Goal: Task Accomplishment & Management: Manage account settings

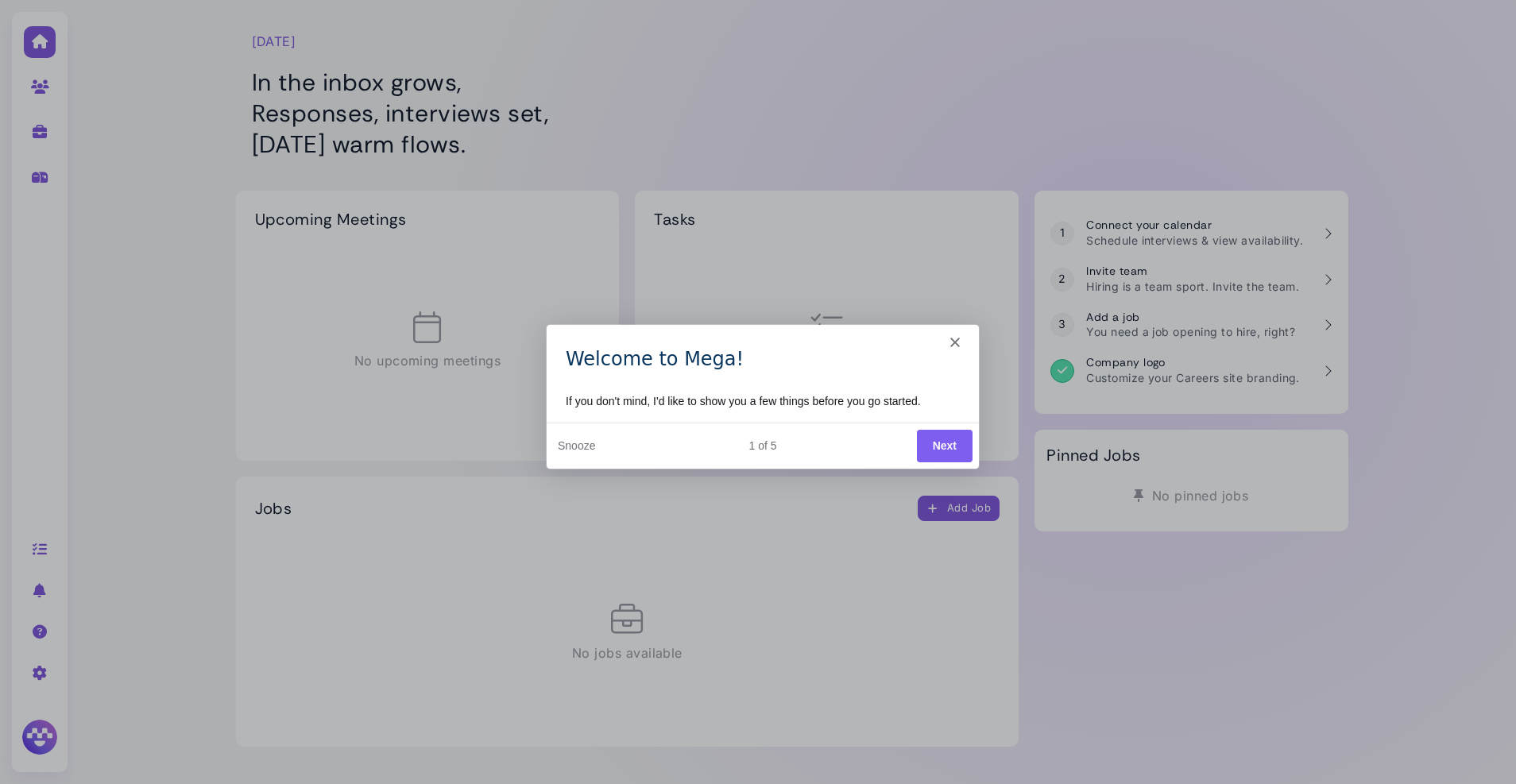
click at [955, 339] on polygon "Close" at bounding box center [954, 341] width 10 height 10
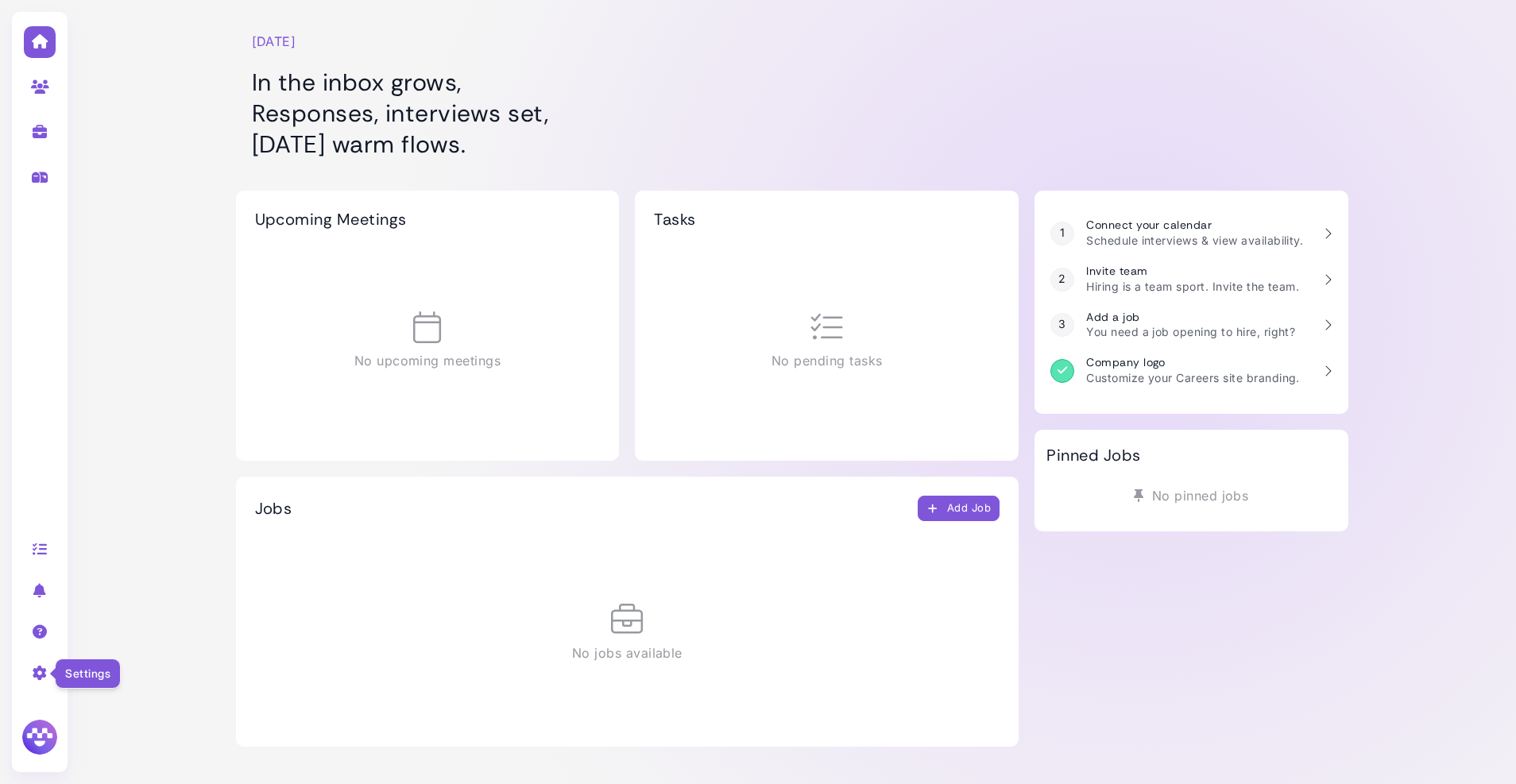
click at [37, 670] on icon at bounding box center [40, 673] width 18 height 14
click at [168, 679] on link "Company settings" at bounding box center [160, 678] width 165 height 22
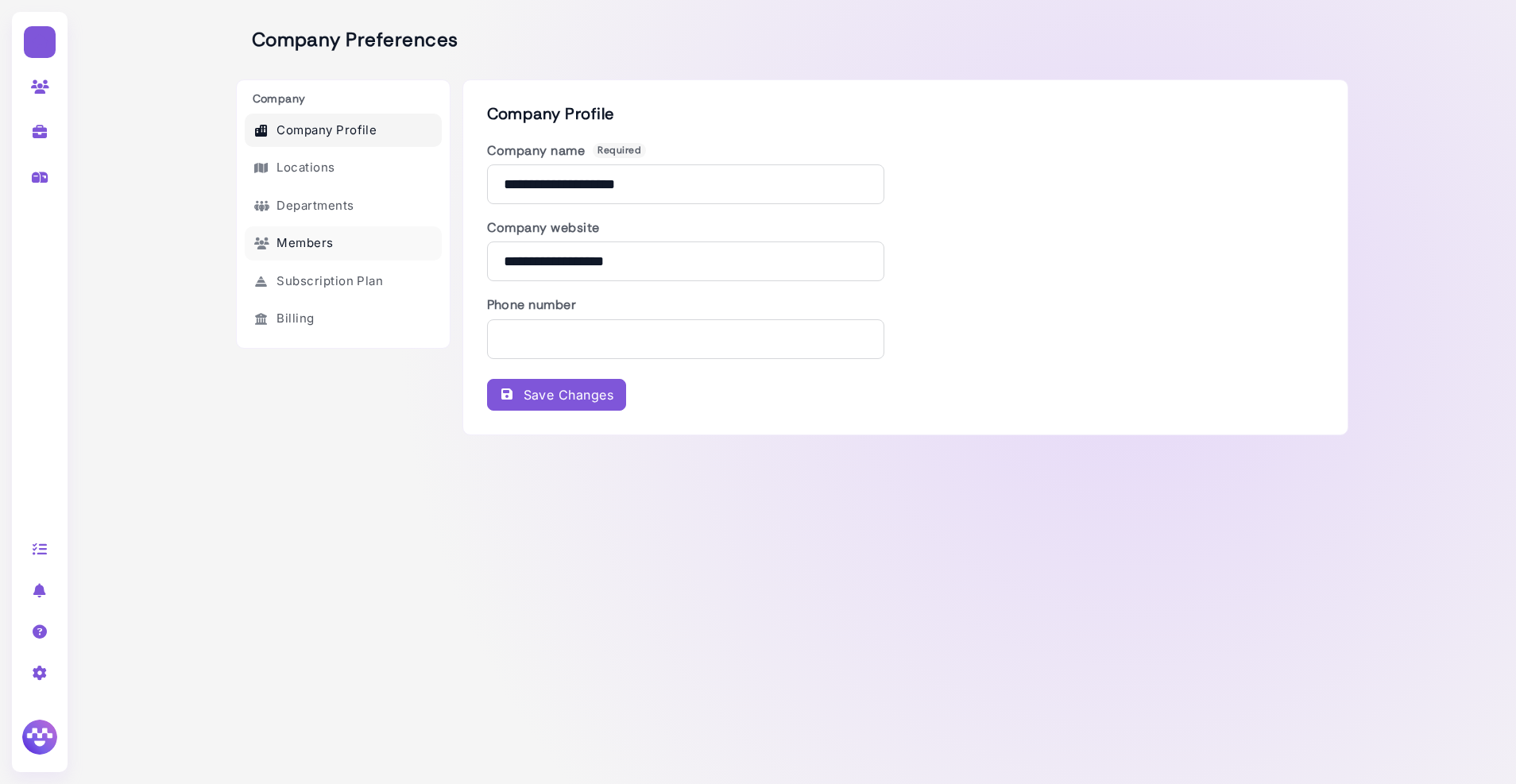
click at [351, 255] on link "Members" at bounding box center [343, 243] width 197 height 34
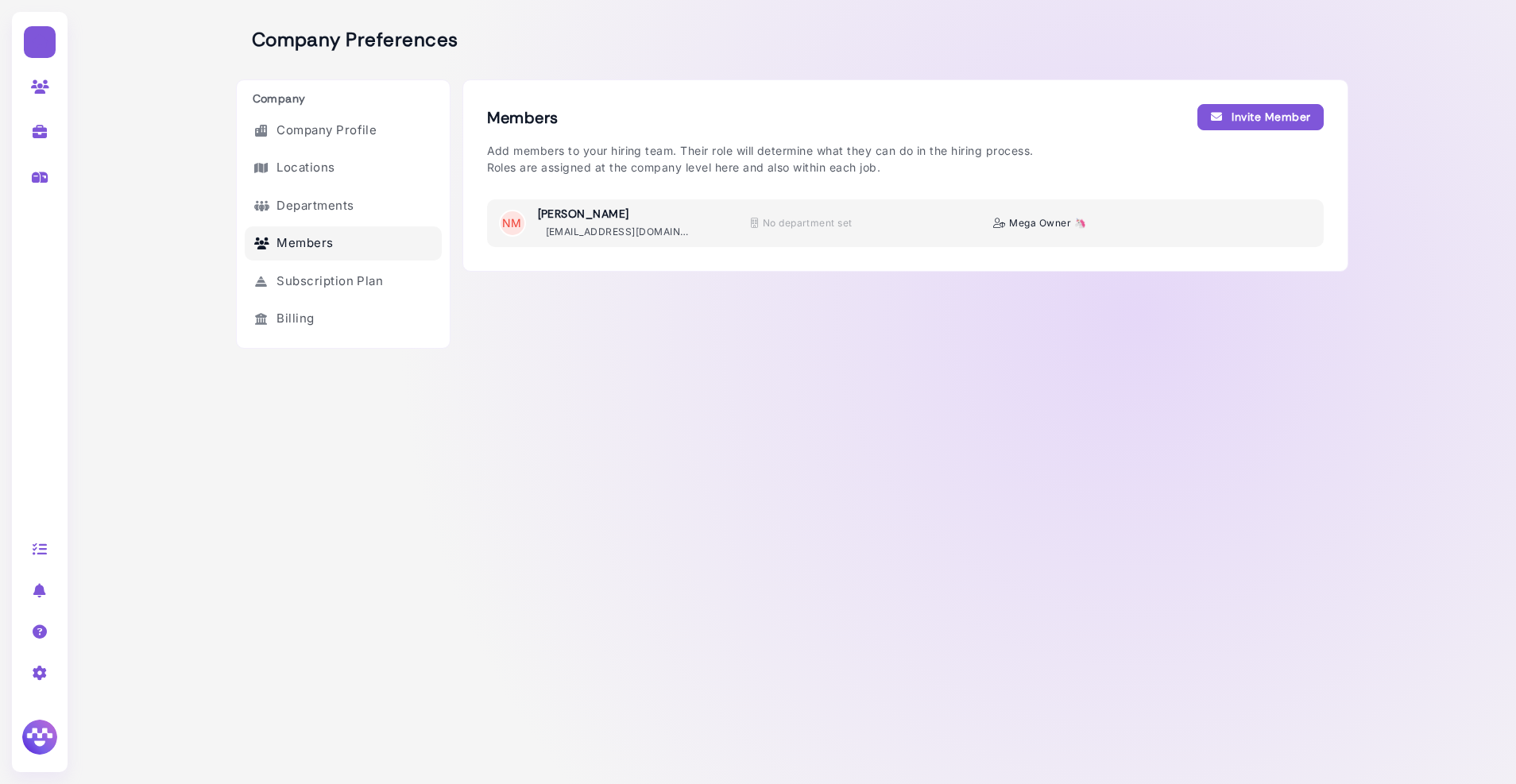
click at [1276, 119] on div "Invite Member" at bounding box center [1260, 117] width 101 height 17
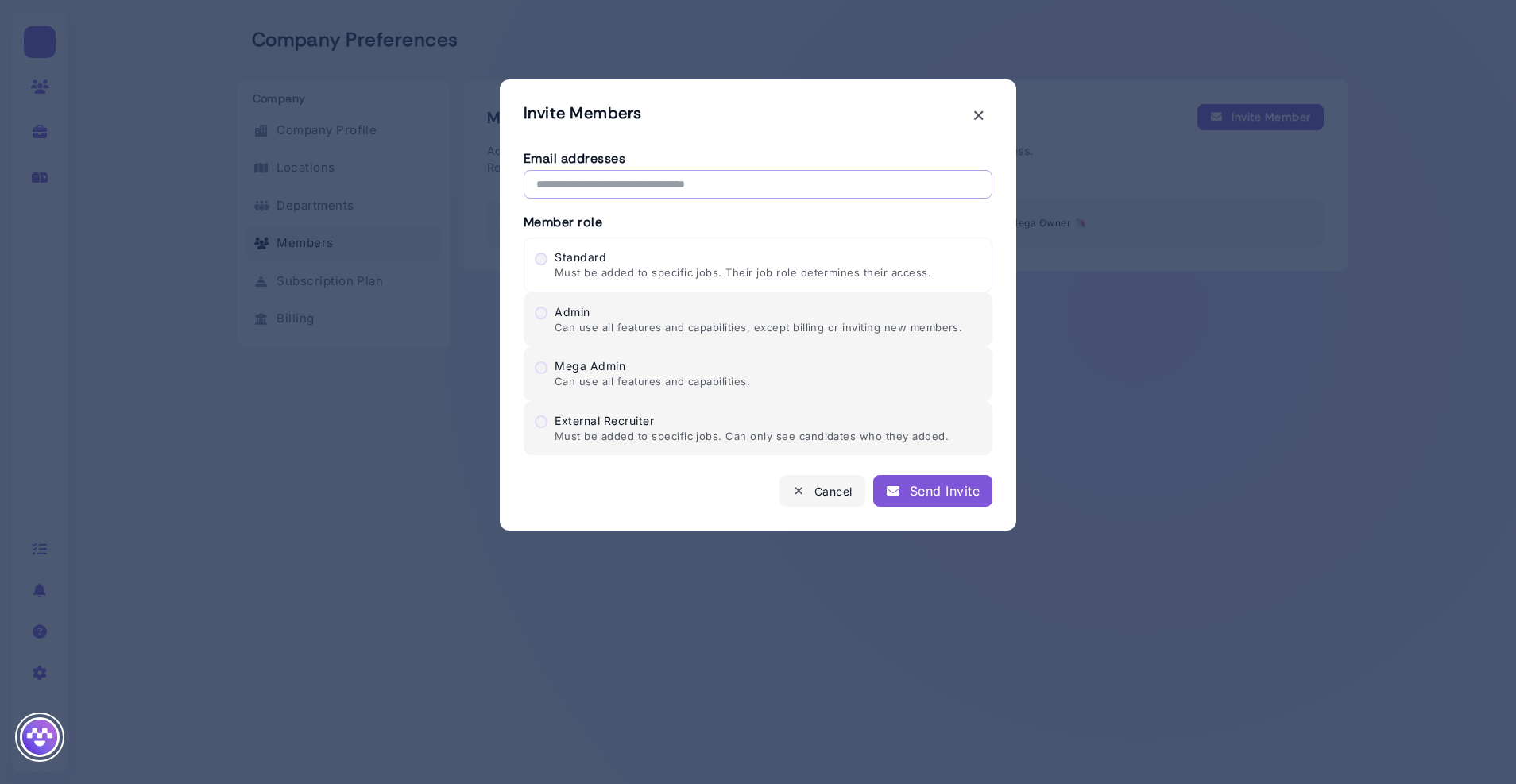
click at [725, 189] on input "text" at bounding box center [758, 184] width 469 height 29
paste input "**********"
type input "**********"
click at [644, 369] on div "Mega Admin Can use all features and capabilities." at bounding box center [640, 373] width 220 height 32
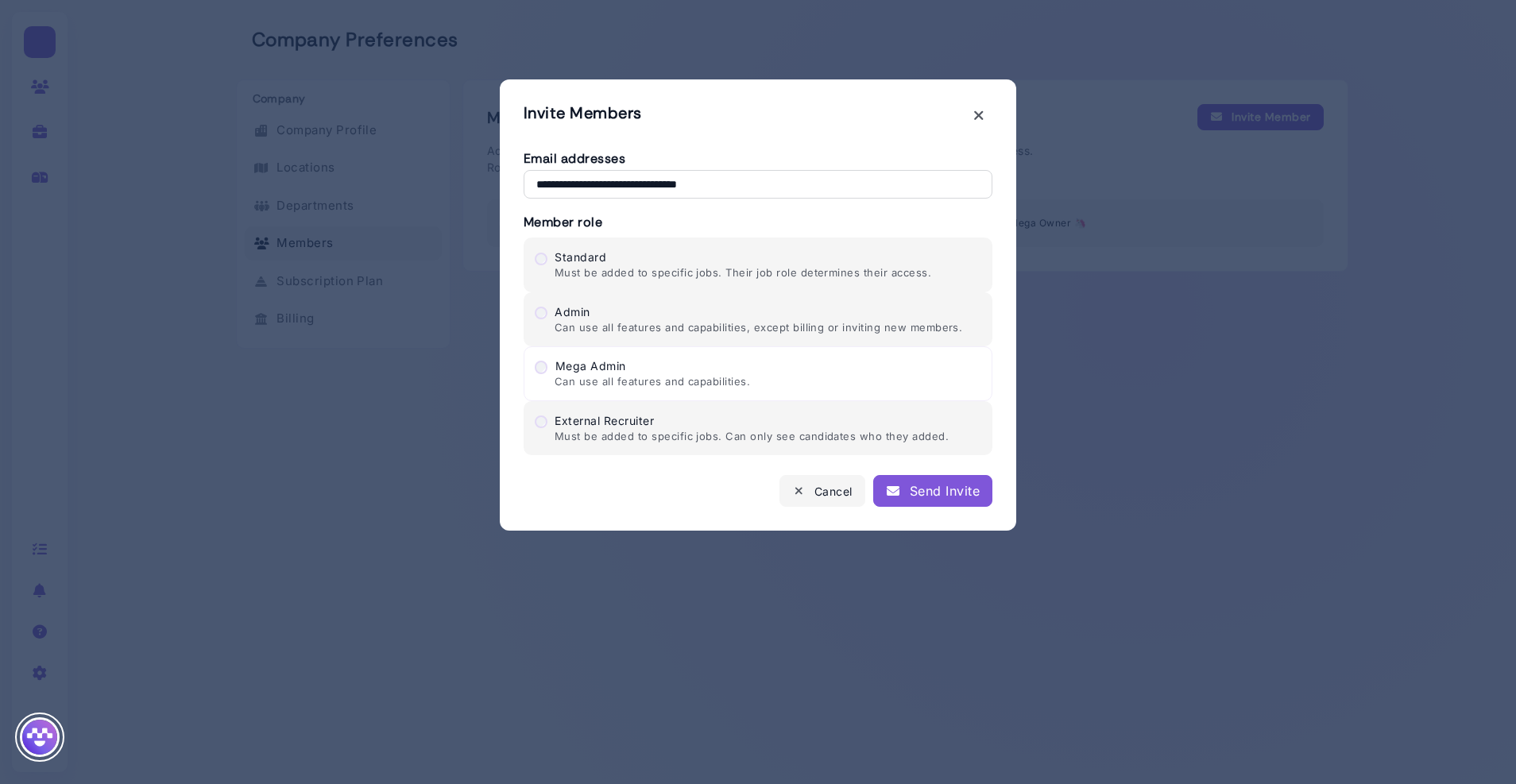
click at [926, 498] on div "Send Invite" at bounding box center [933, 491] width 94 height 19
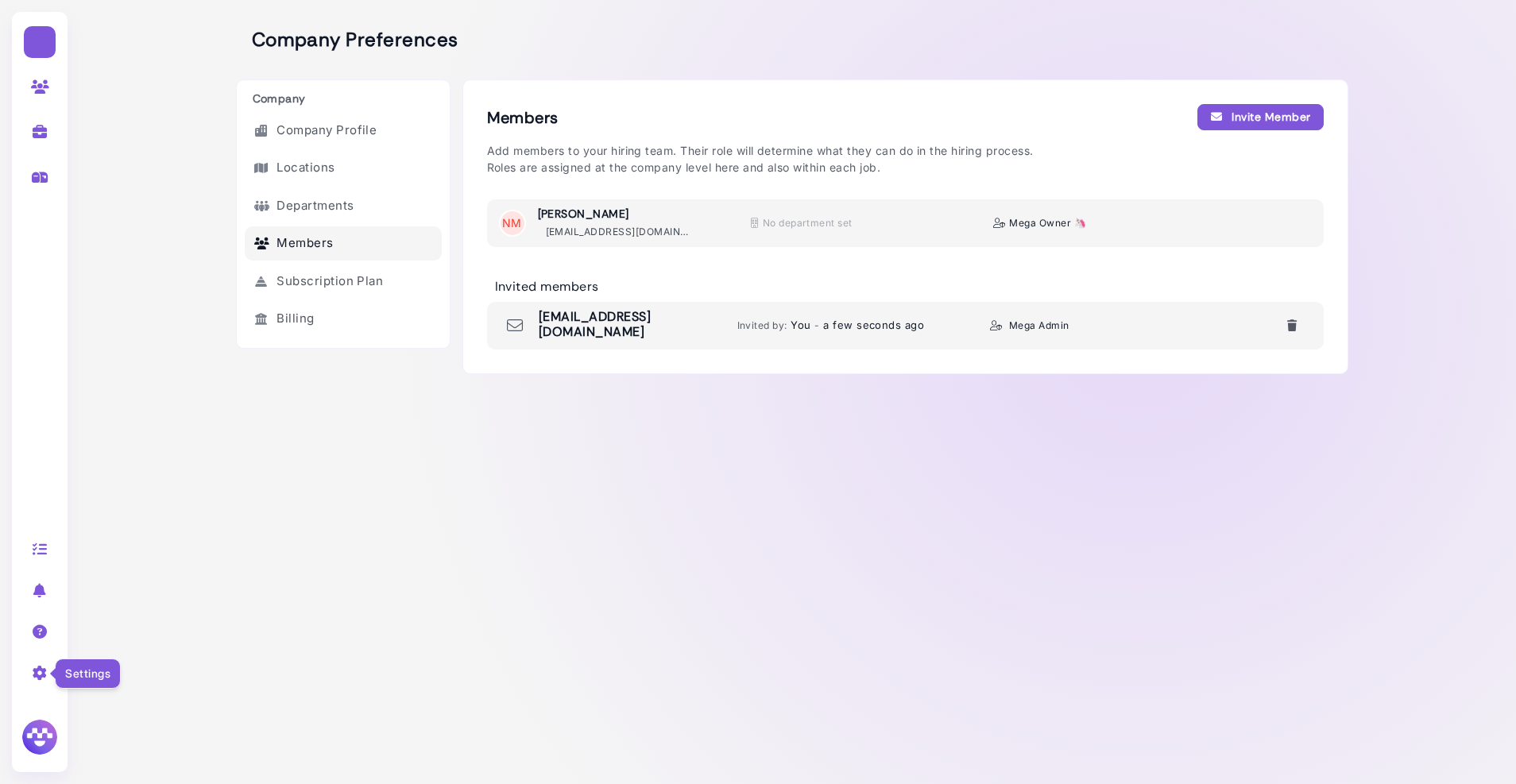
click at [48, 673] on icon at bounding box center [40, 673] width 18 height 14
